Goal: Share content: Share content

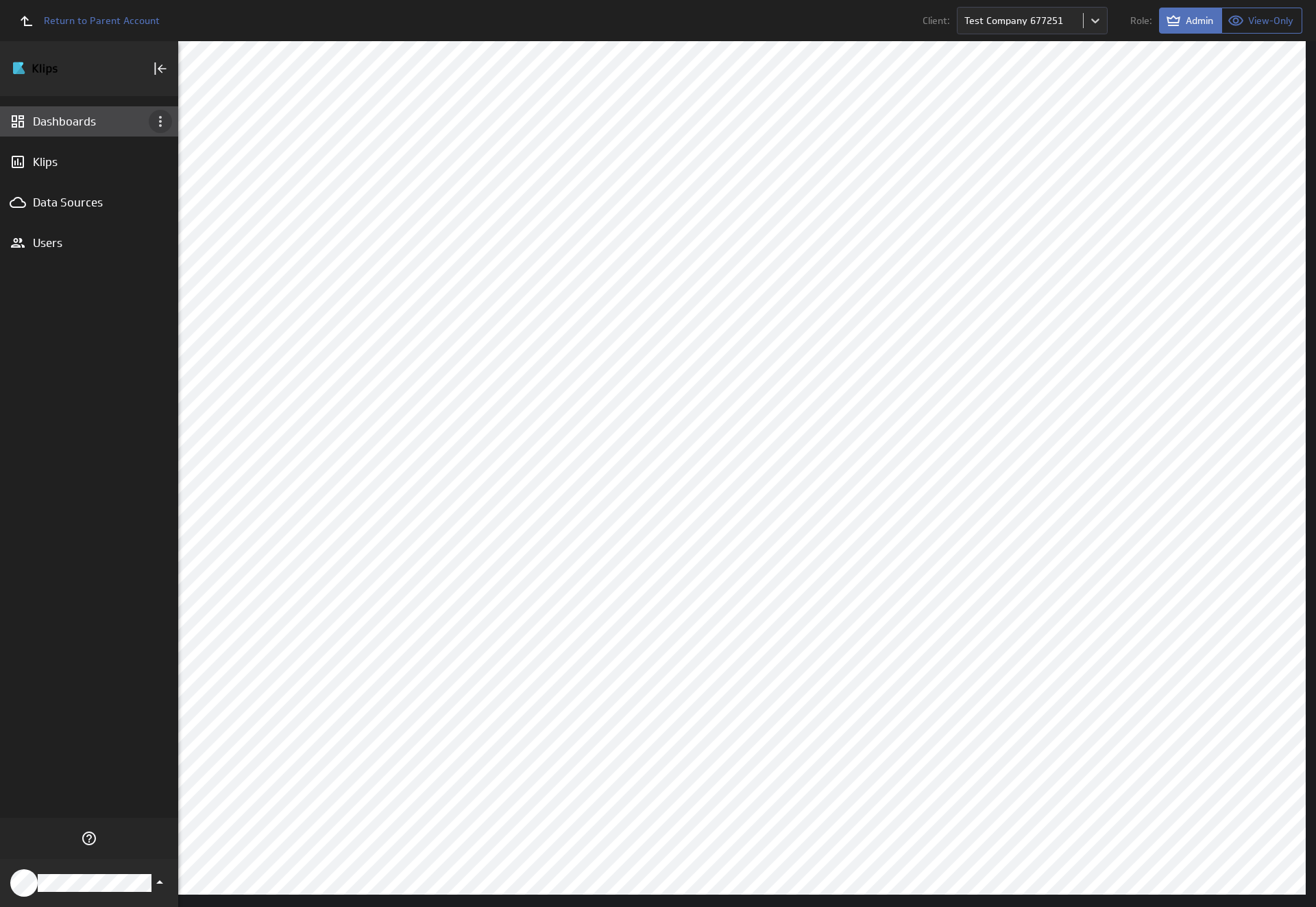
click at [160, 121] on icon "Dashboard menu" at bounding box center [160, 120] width 2 height 11
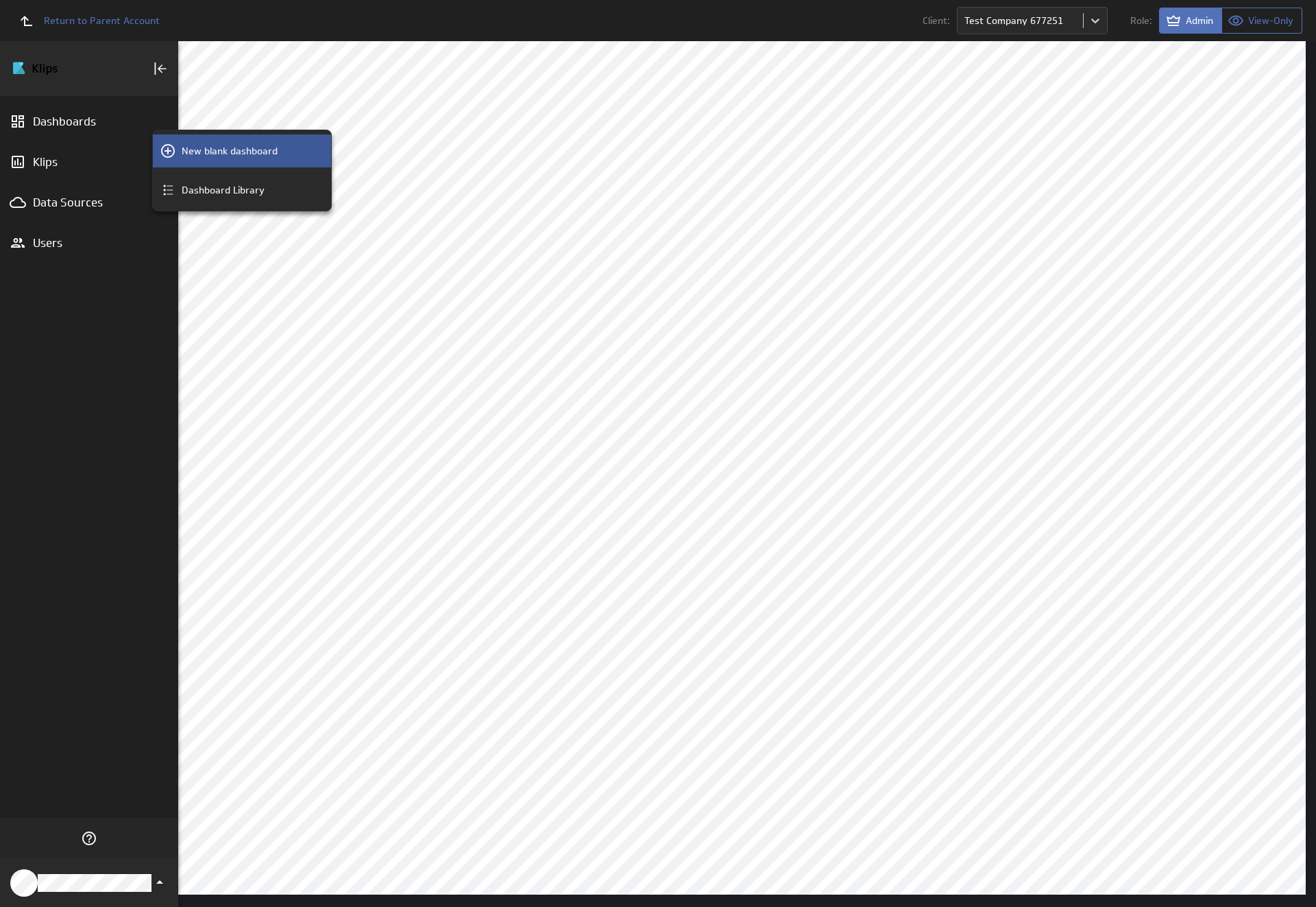
click at [242, 151] on p "New blank dashboard" at bounding box center [229, 150] width 96 height 14
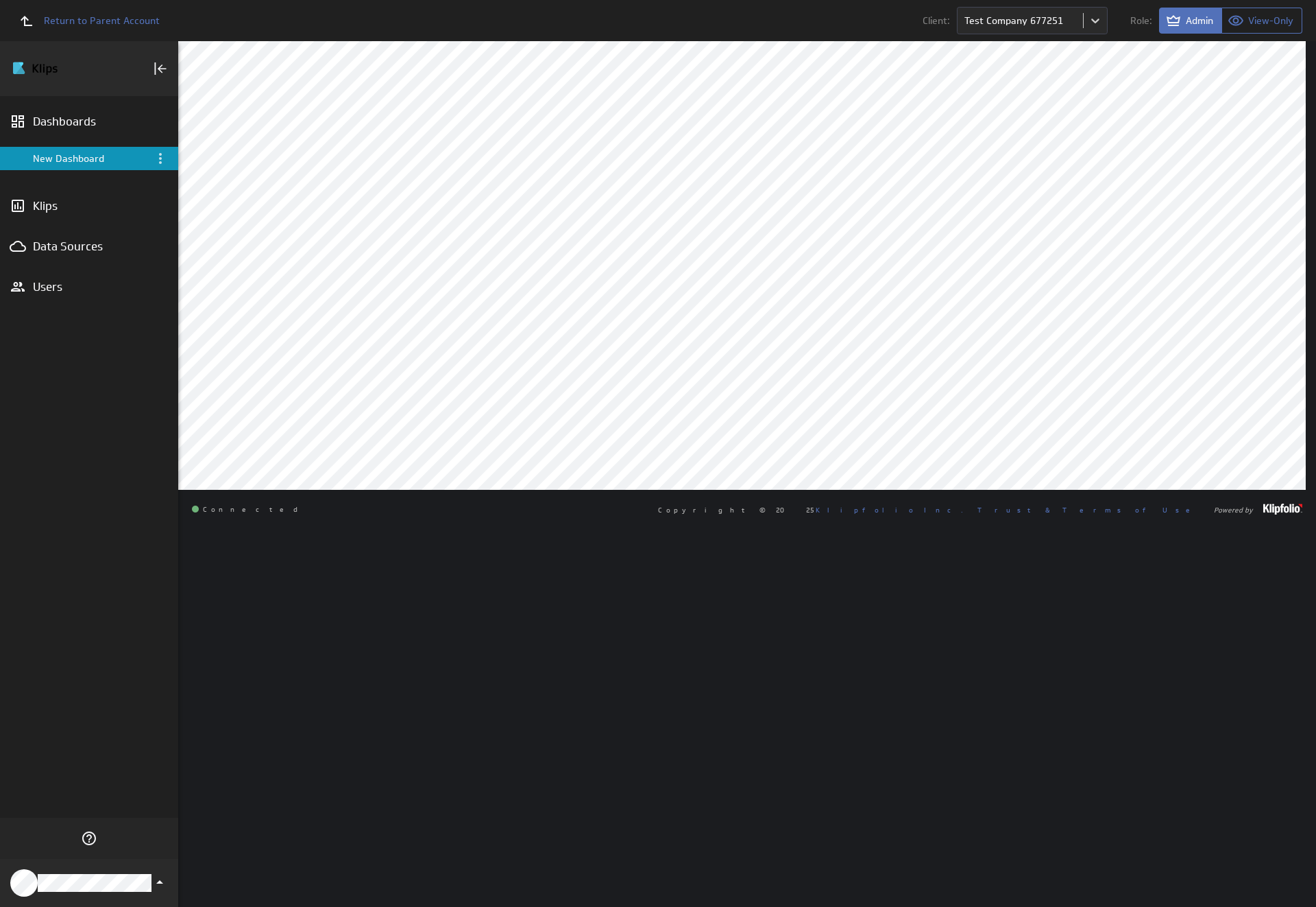
click at [89, 158] on div "New Dashboard" at bounding box center [90, 158] width 115 height 12
click at [160, 158] on icon "Menu" at bounding box center [160, 158] width 2 height 11
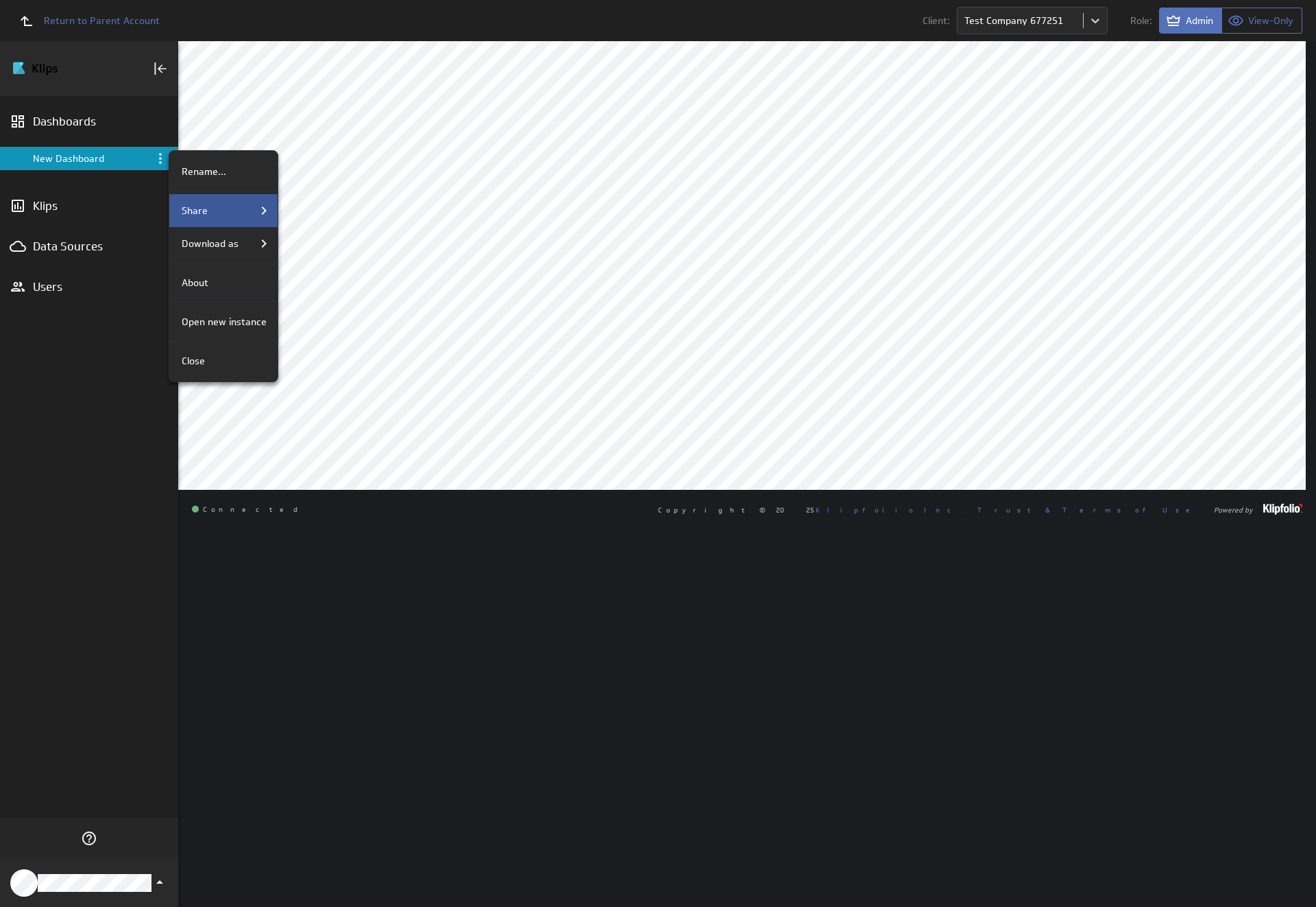
click at [222, 210] on div "Share" at bounding box center [224, 210] width 96 height 17
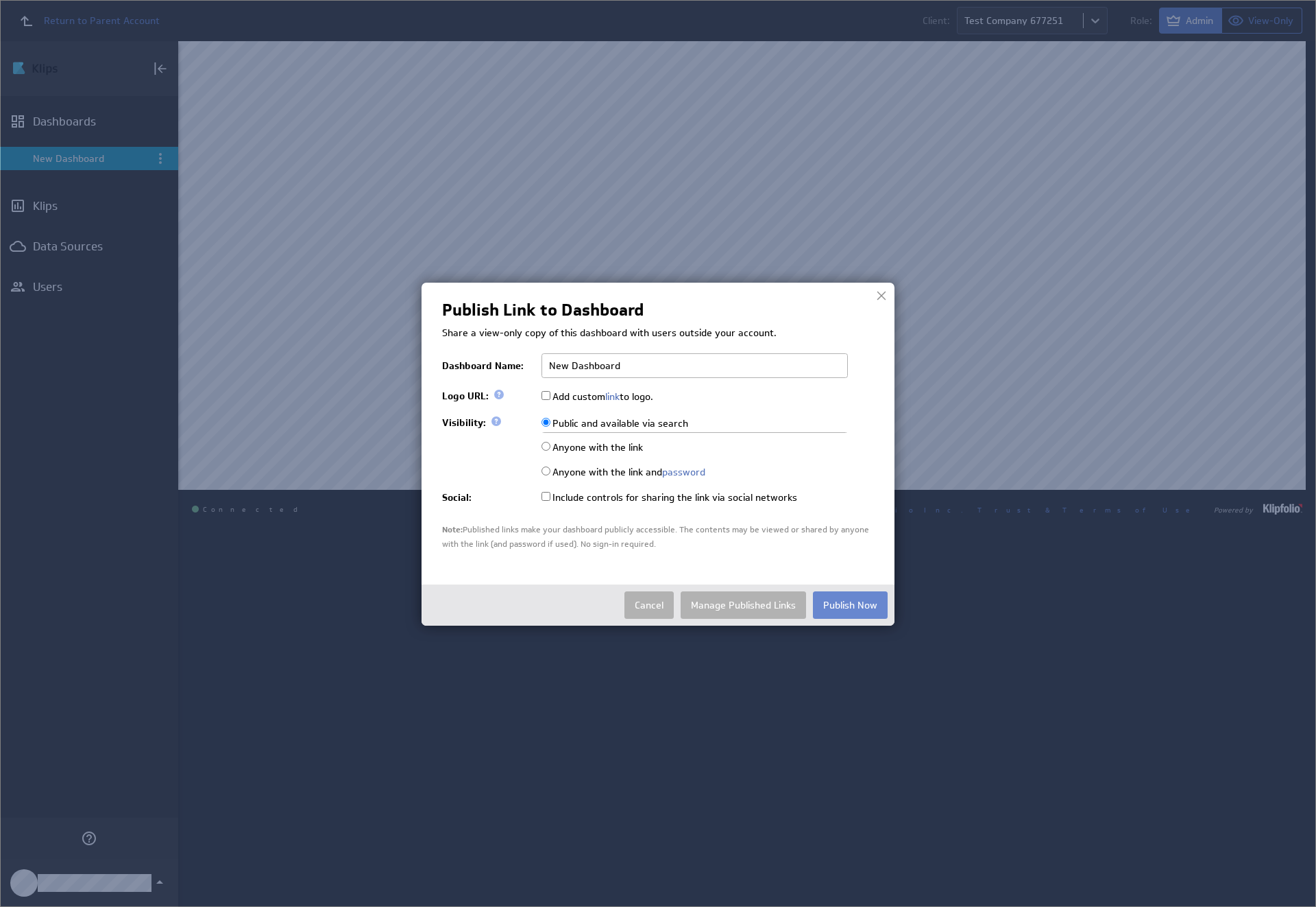
click at [850, 619] on button "Publish Now" at bounding box center [851, 604] width 75 height 27
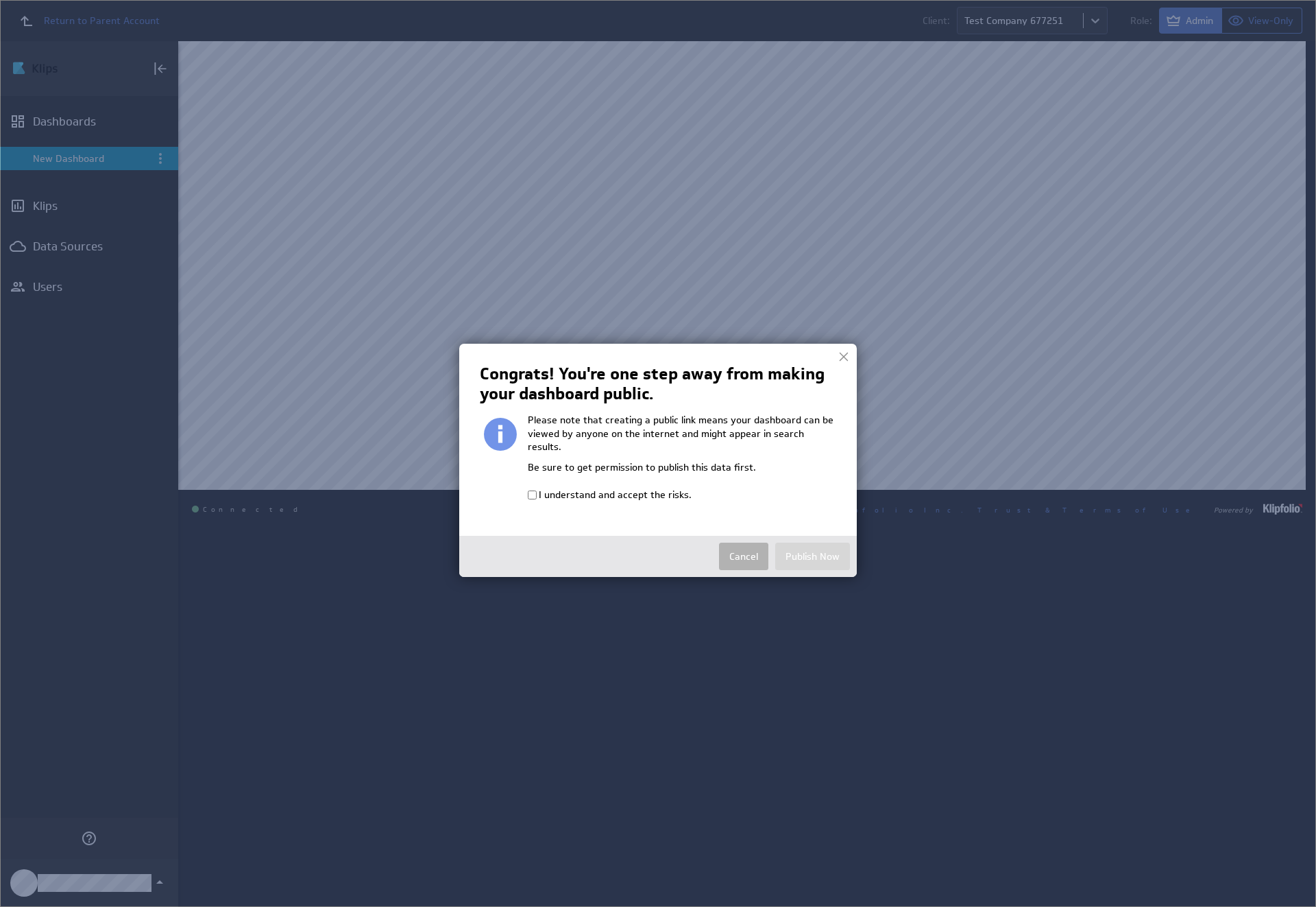
click at [532, 490] on input "I understand and accept the risks." at bounding box center [532, 494] width 9 height 9
checkbox input "true"
click at [813, 542] on button "Publish Now" at bounding box center [813, 555] width 75 height 27
